Goal: Navigation & Orientation: Find specific page/section

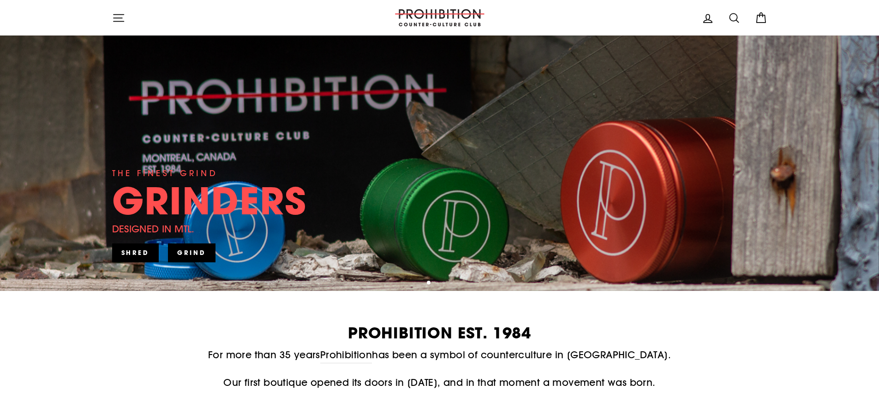
scroll to position [92, 0]
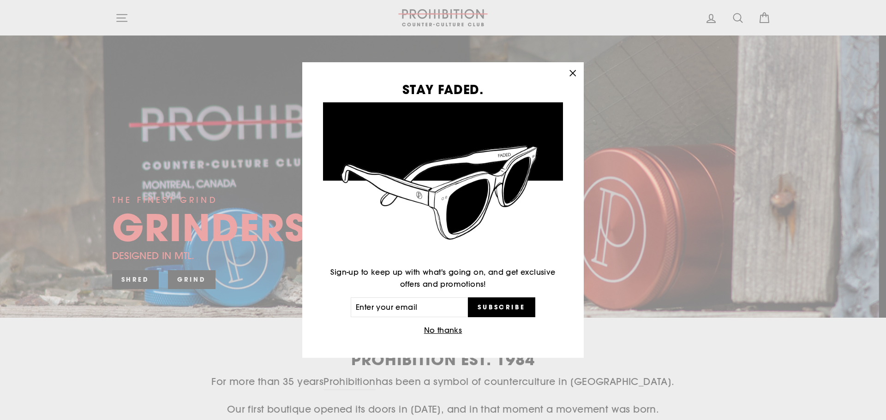
click at [576, 70] on icon "button" at bounding box center [572, 73] width 13 height 13
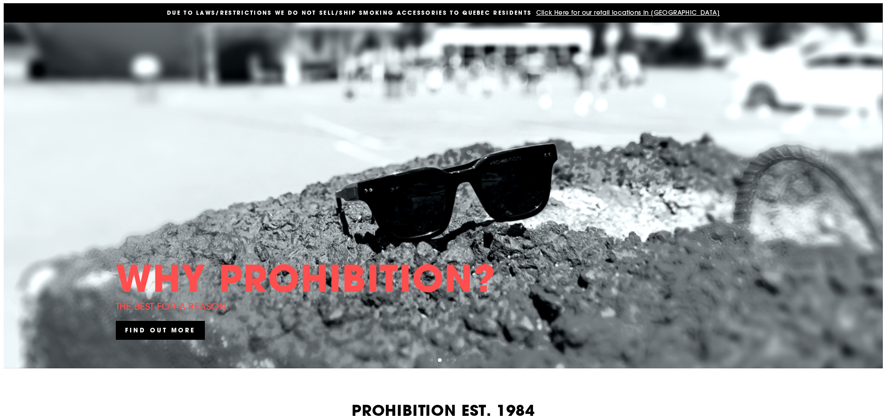
scroll to position [0, 0]
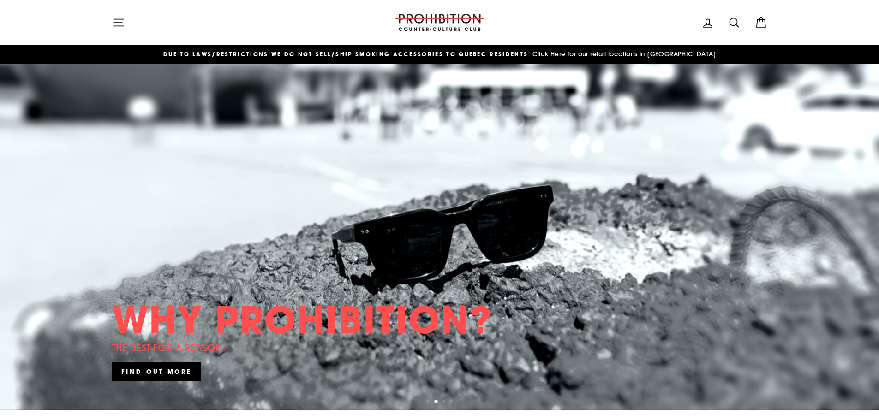
click at [110, 19] on button "Site navigation" at bounding box center [119, 22] width 24 height 20
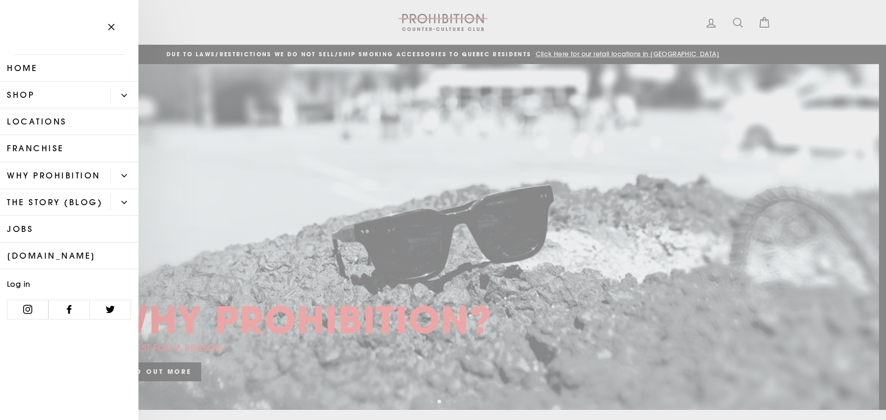
click at [121, 96] on icon "Primary" at bounding box center [124, 96] width 6 height 6
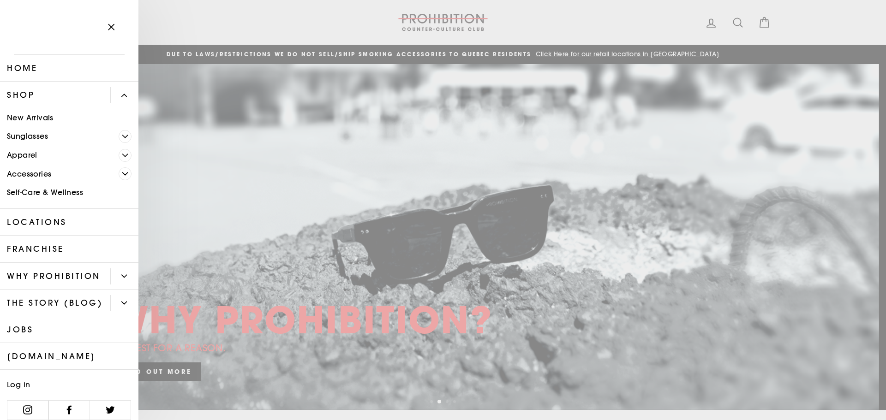
click at [122, 156] on span "Primary" at bounding box center [125, 155] width 13 height 13
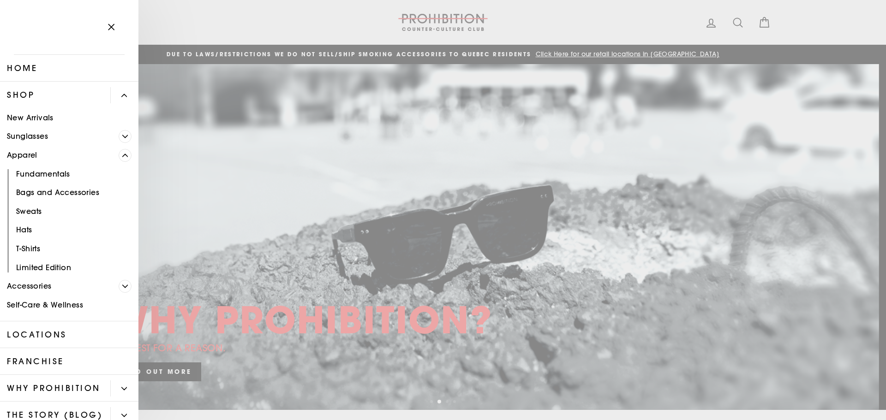
click at [122, 156] on icon "Primary" at bounding box center [125, 156] width 6 height 6
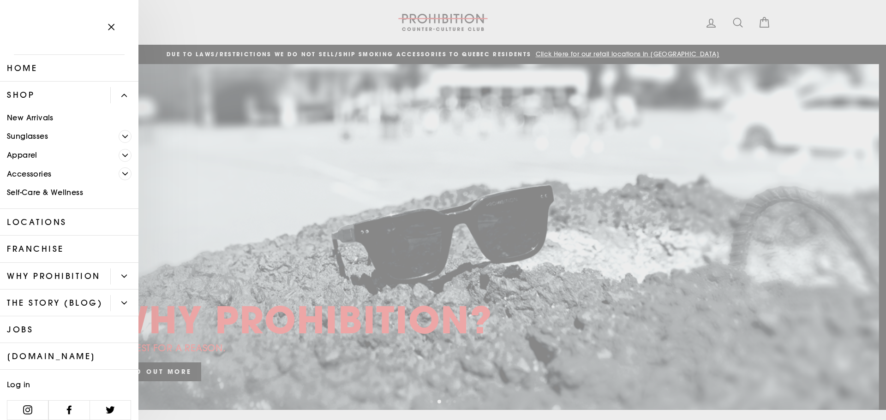
click at [119, 179] on span "Primary" at bounding box center [125, 174] width 13 height 13
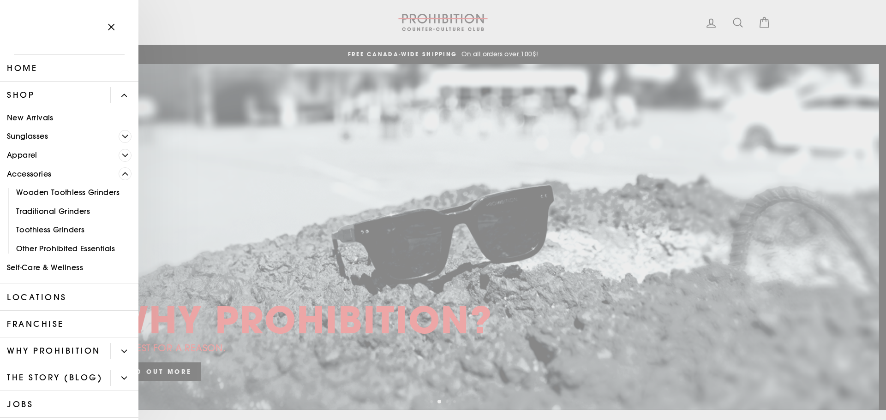
click at [73, 249] on link "Other Prohibited Essentials" at bounding box center [69, 249] width 138 height 19
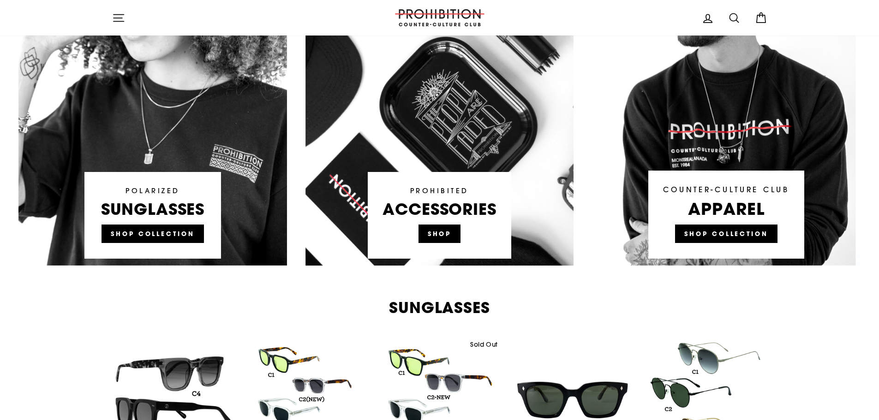
scroll to position [646, 0]
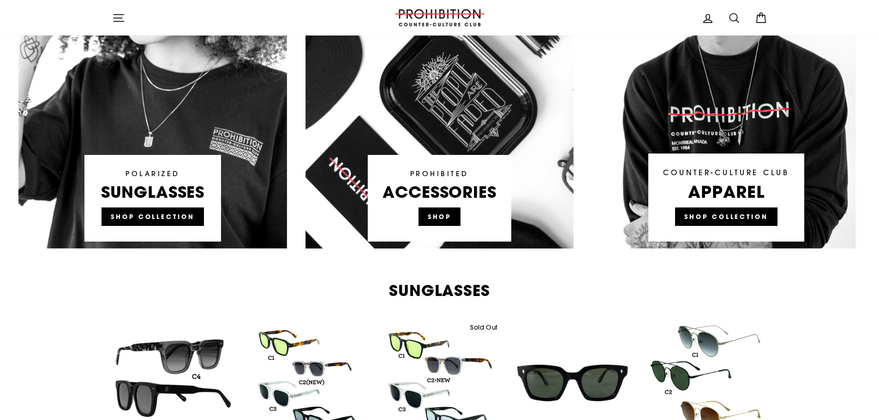
click at [429, 217] on link at bounding box center [440, 73] width 269 height 351
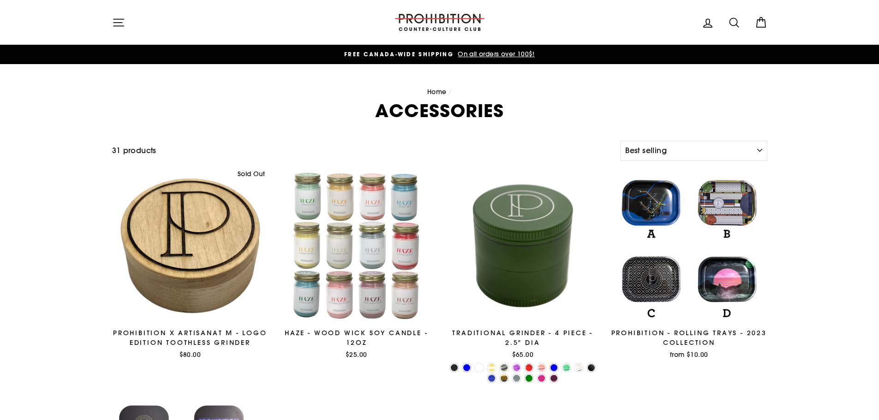
select select "best-selling"
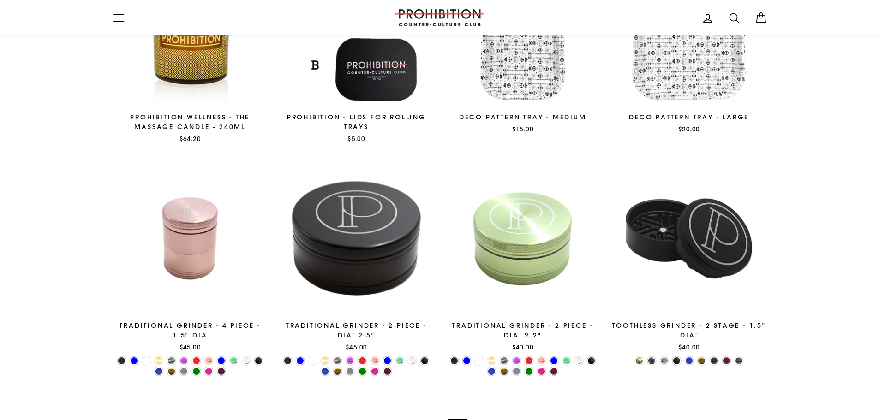
scroll to position [1554, 0]
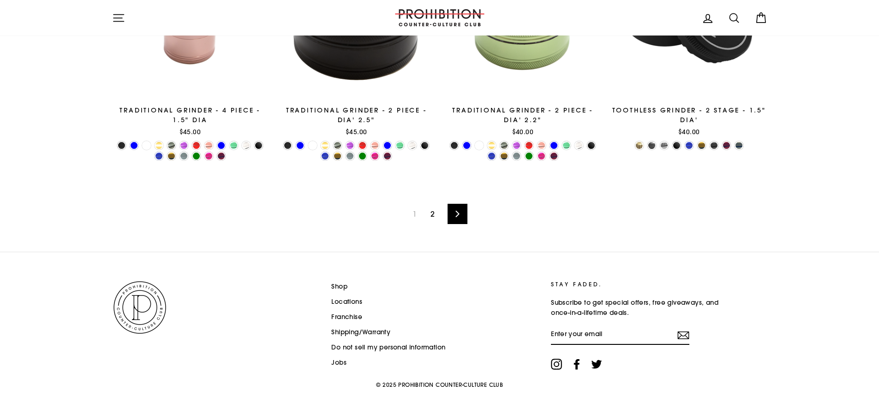
click at [431, 215] on link "2" at bounding box center [432, 214] width 15 height 15
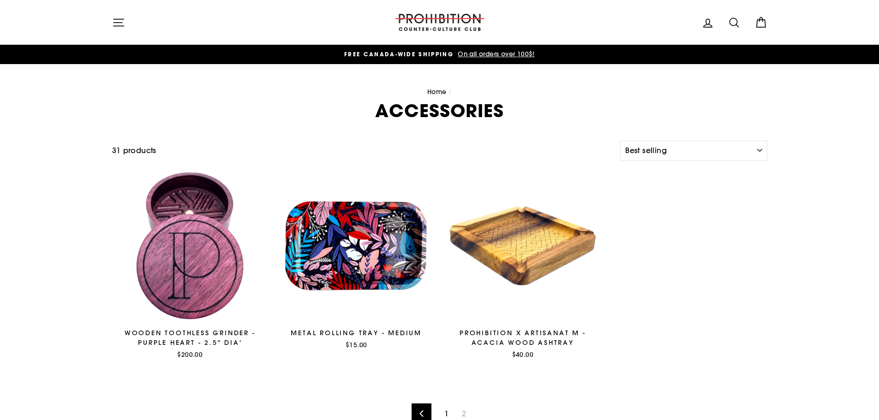
select select "best-selling"
click at [126, 27] on button "Site navigation" at bounding box center [119, 22] width 24 height 20
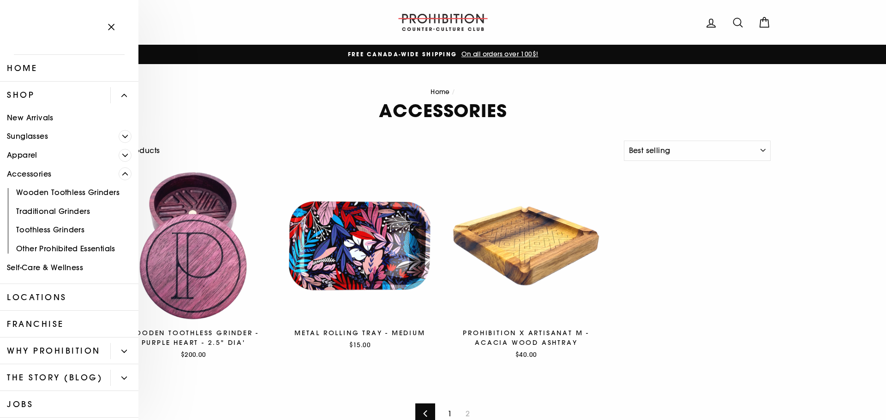
click at [56, 250] on link "Other Prohibited Essentials" at bounding box center [69, 249] width 138 height 19
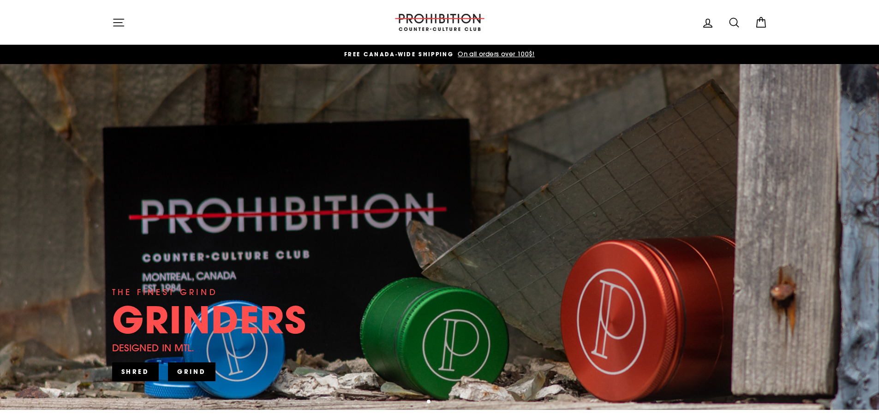
click at [706, 26] on icon at bounding box center [707, 23] width 13 height 13
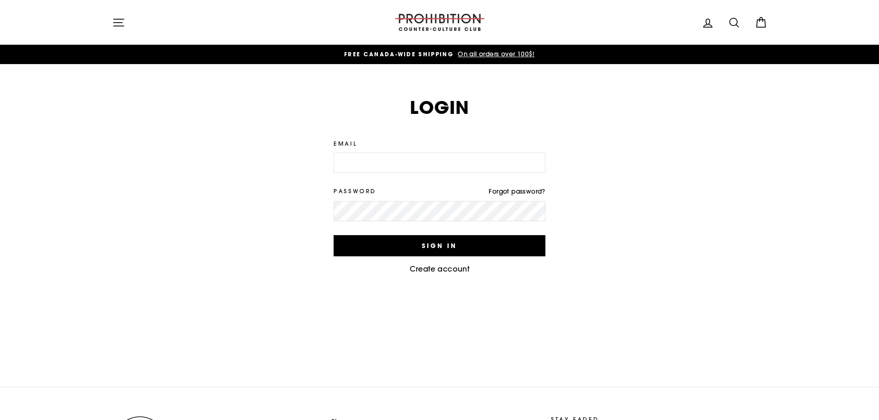
click at [445, 158] on input "Email" at bounding box center [440, 163] width 212 height 20
click at [495, 97] on div "Login We've sent you an email with a link to update your password. Email Passwo…" at bounding box center [440, 190] width 692 height 253
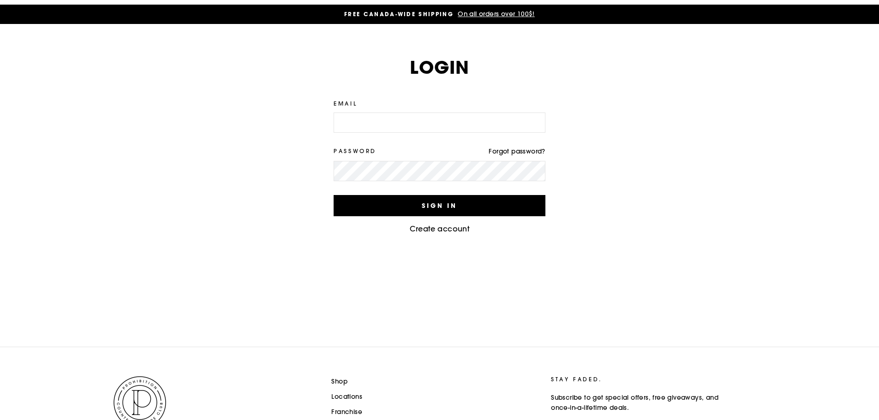
scroll to position [136, 0]
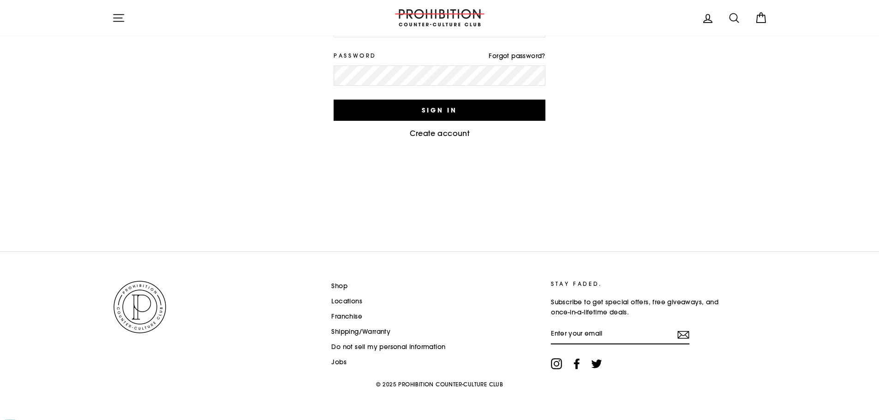
click at [337, 364] on link "Jobs" at bounding box center [338, 363] width 15 height 14
